Goal: Task Accomplishment & Management: Manage account settings

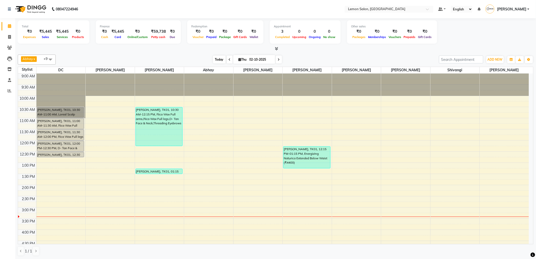
click at [216, 61] on span "Today" at bounding box center [219, 59] width 13 height 8
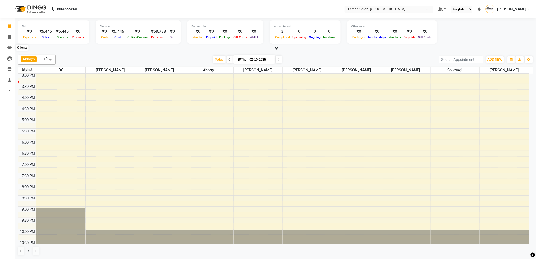
click at [10, 46] on icon at bounding box center [9, 48] width 5 height 4
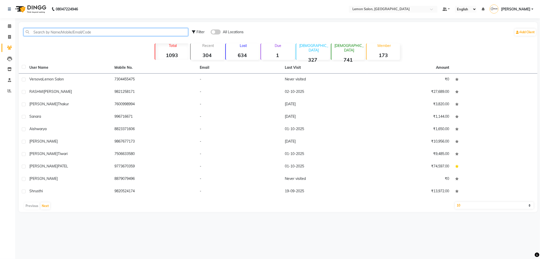
click at [59, 28] on input "text" at bounding box center [106, 32] width 165 height 8
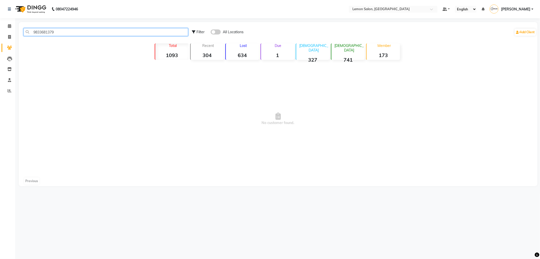
type input "9833681379"
click at [211, 33] on span at bounding box center [216, 31] width 10 height 5
click at [211, 33] on input "checkbox" at bounding box center [211, 33] width 0 height 0
click at [91, 34] on input "9833681379" at bounding box center [106, 32] width 165 height 8
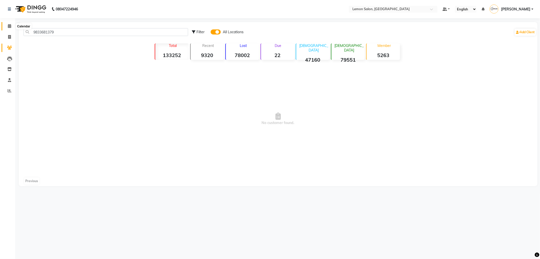
click at [8, 27] on icon at bounding box center [9, 26] width 3 height 4
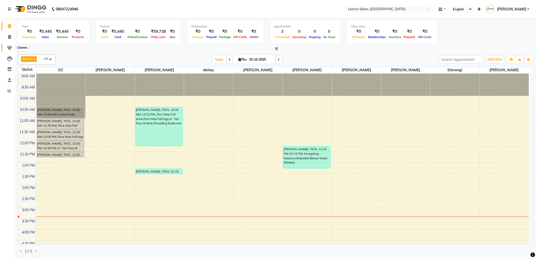
click at [12, 46] on span at bounding box center [9, 48] width 9 height 6
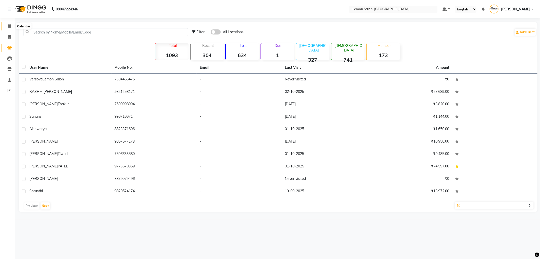
click at [10, 26] on icon at bounding box center [9, 26] width 3 height 4
